Goal: Navigation & Orientation: Find specific page/section

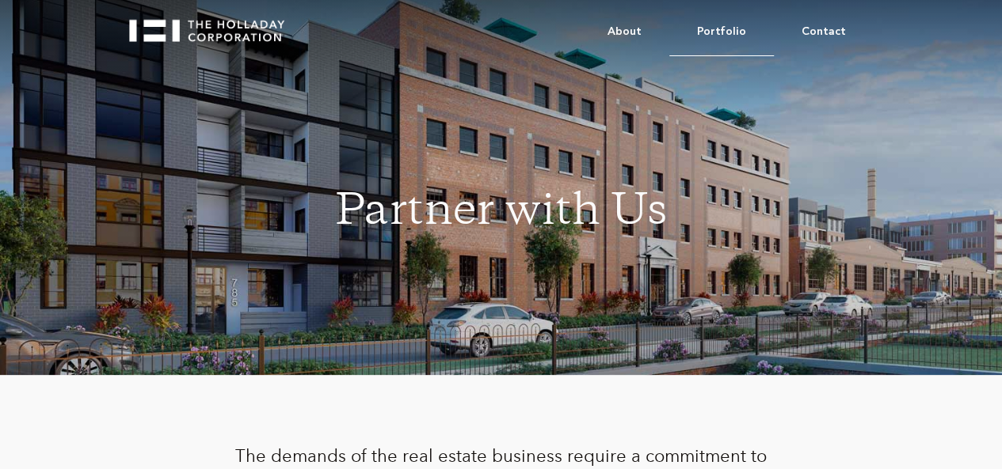
click at [720, 29] on link "Portfolio" at bounding box center [721, 32] width 105 height 48
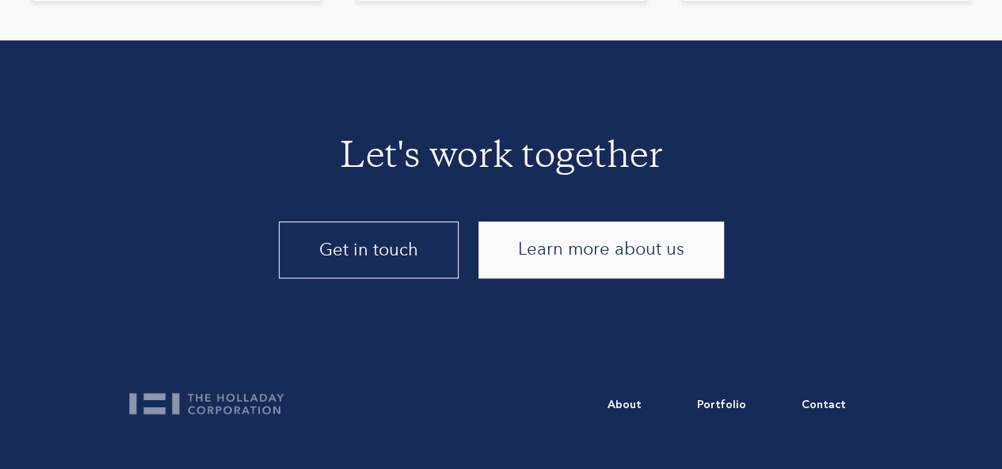
scroll to position [3487, 0]
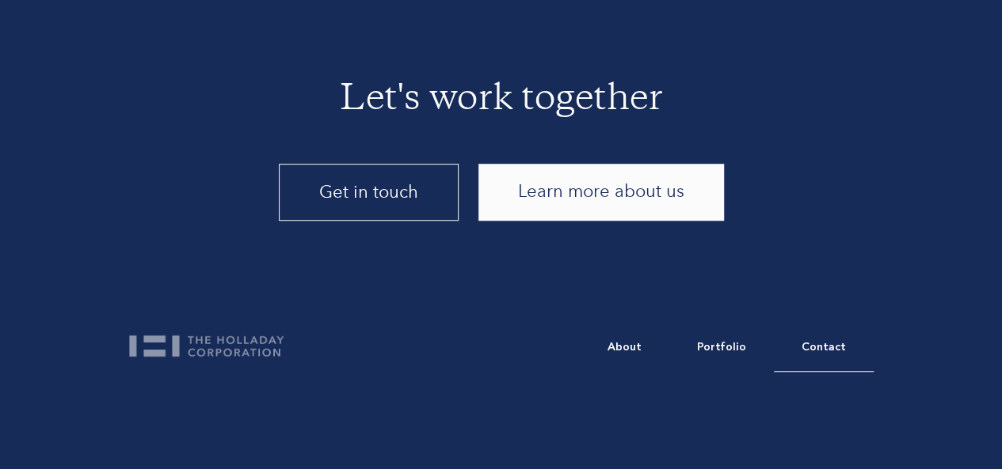
click at [801, 344] on link "Contact" at bounding box center [823, 348] width 100 height 48
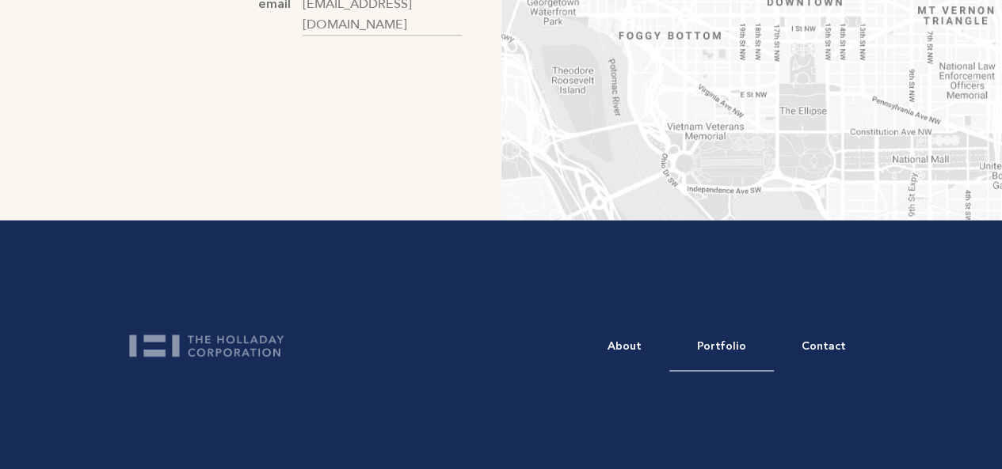
scroll to position [959, 0]
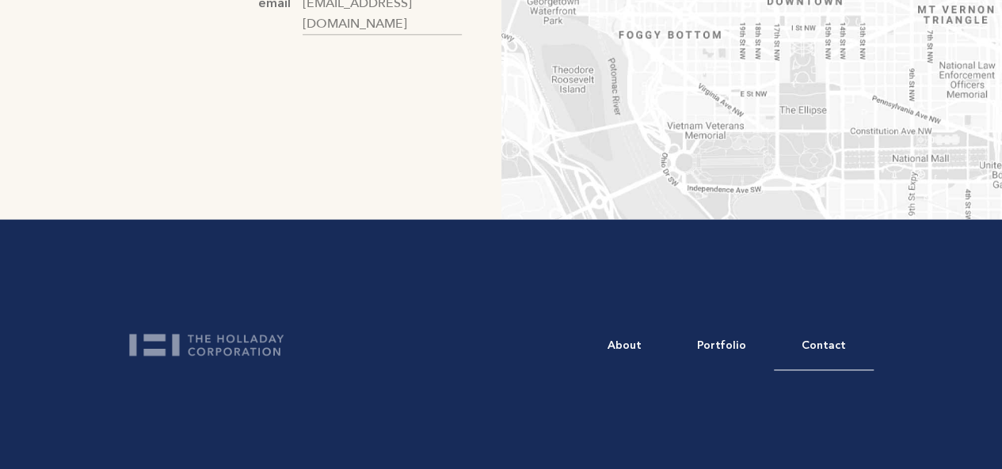
click at [834, 349] on link "Contact" at bounding box center [823, 346] width 100 height 48
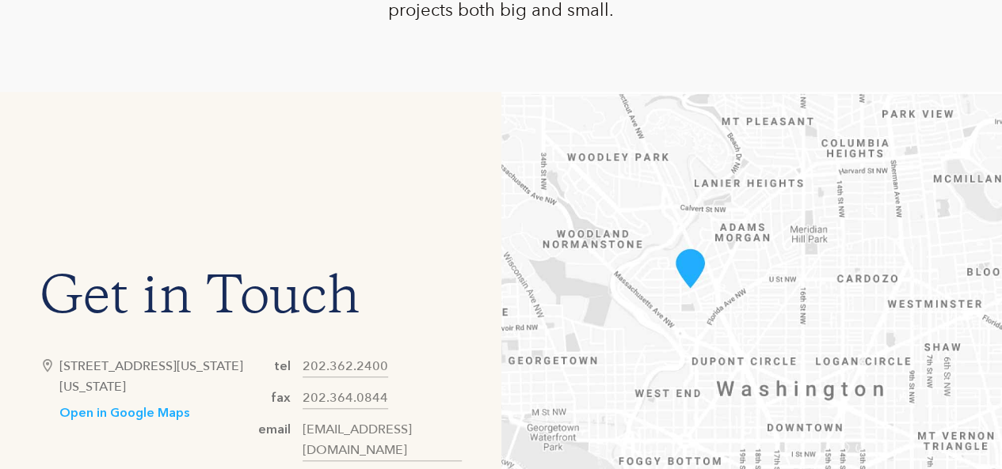
scroll to position [713, 0]
